Goal: Find specific page/section

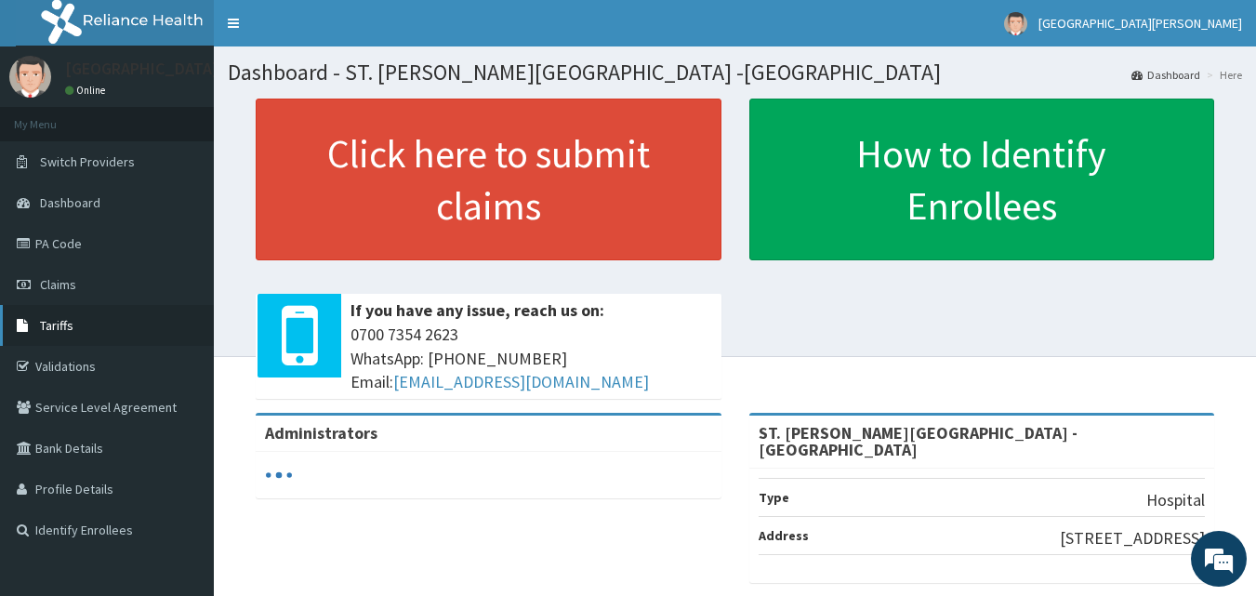
click at [75, 334] on link "Tariffs" at bounding box center [107, 325] width 214 height 41
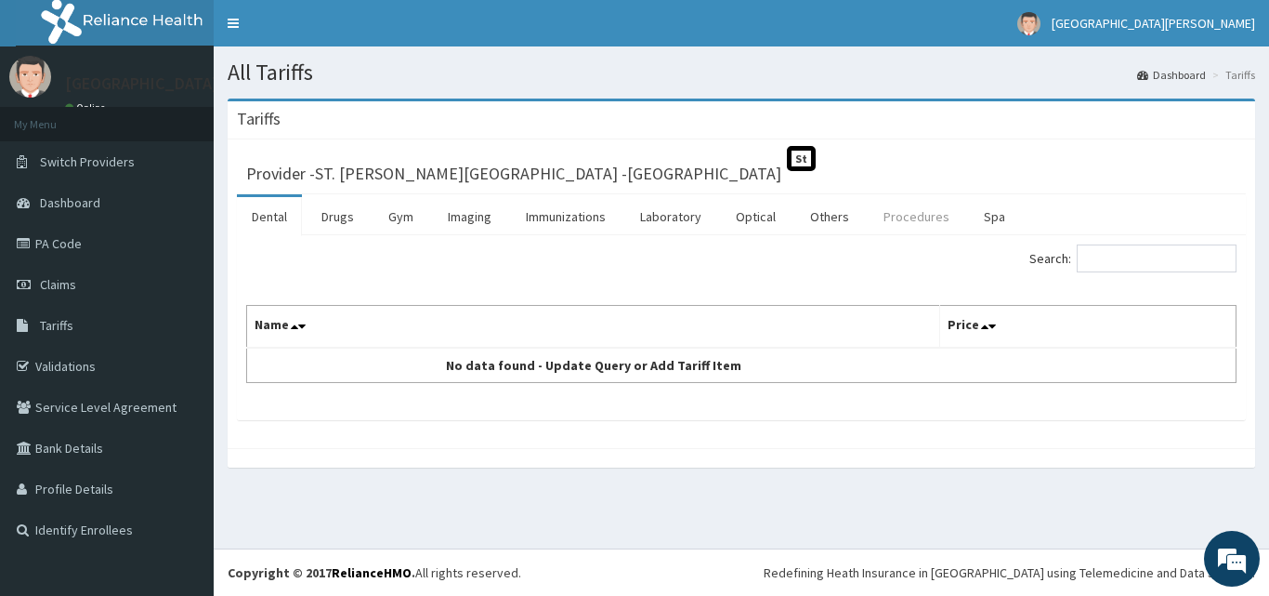
click at [901, 220] on link "Procedures" at bounding box center [917, 216] width 96 height 39
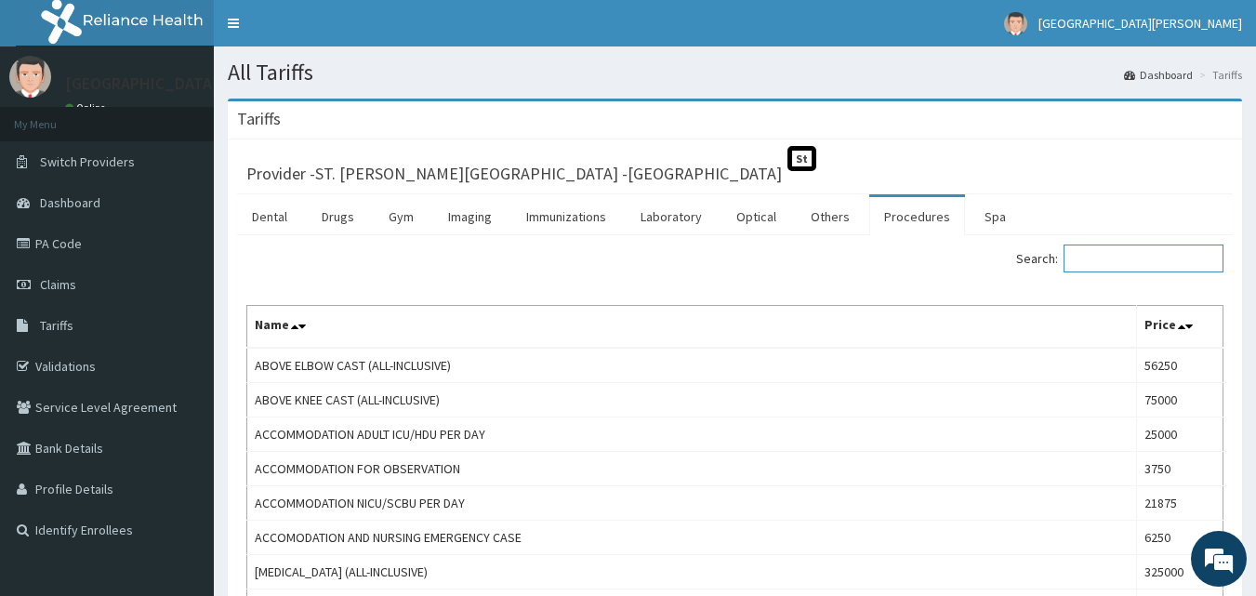
click at [1126, 257] on input "Search:" at bounding box center [1143, 258] width 160 height 28
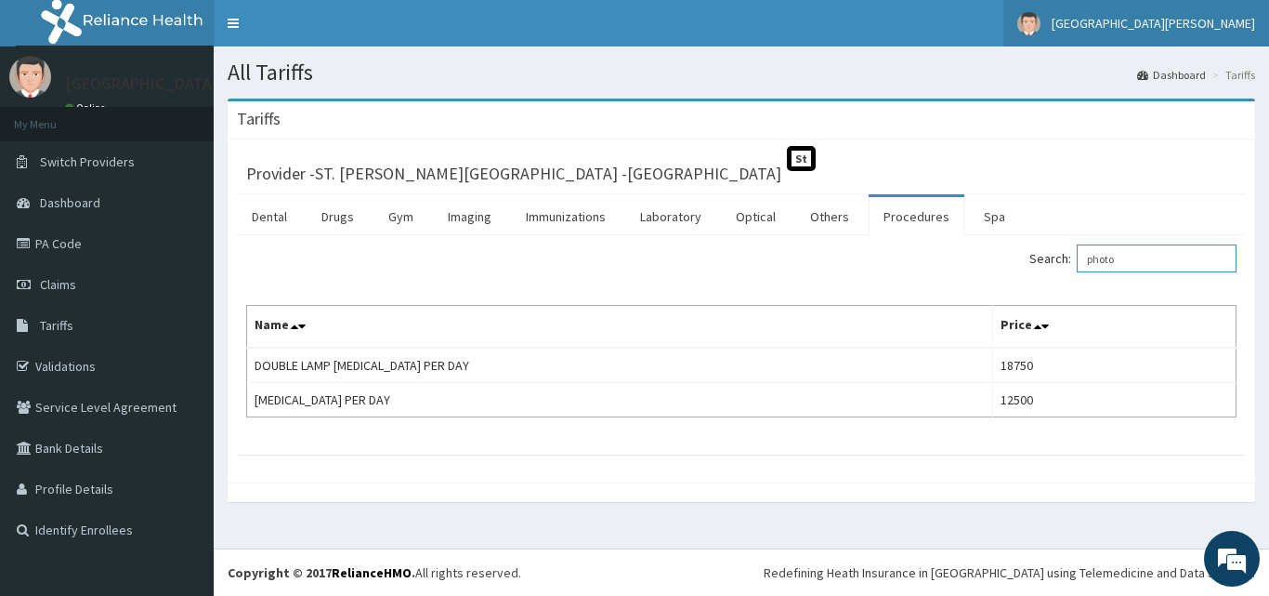
type input "photo"
